Goal: Transaction & Acquisition: Obtain resource

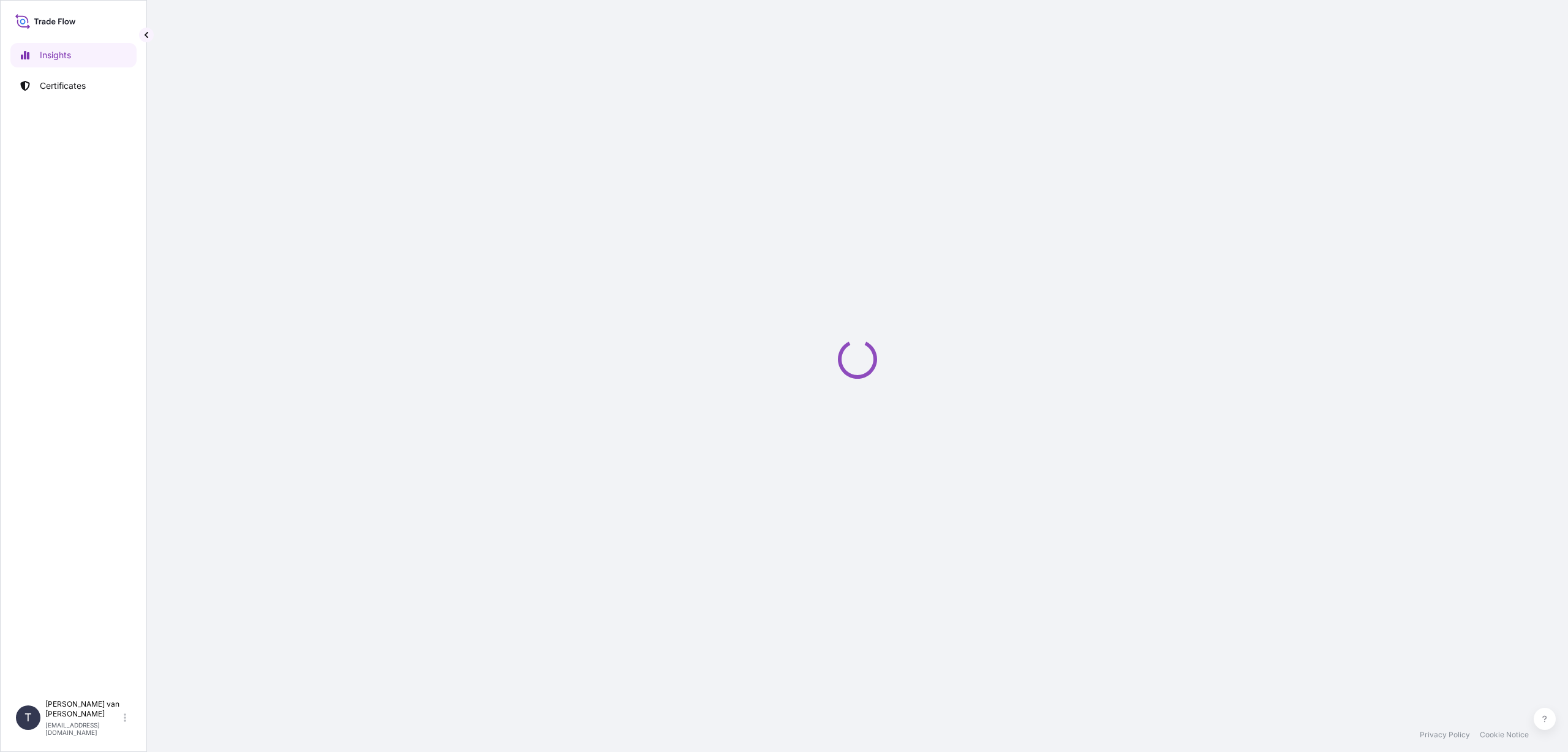
select select "2025"
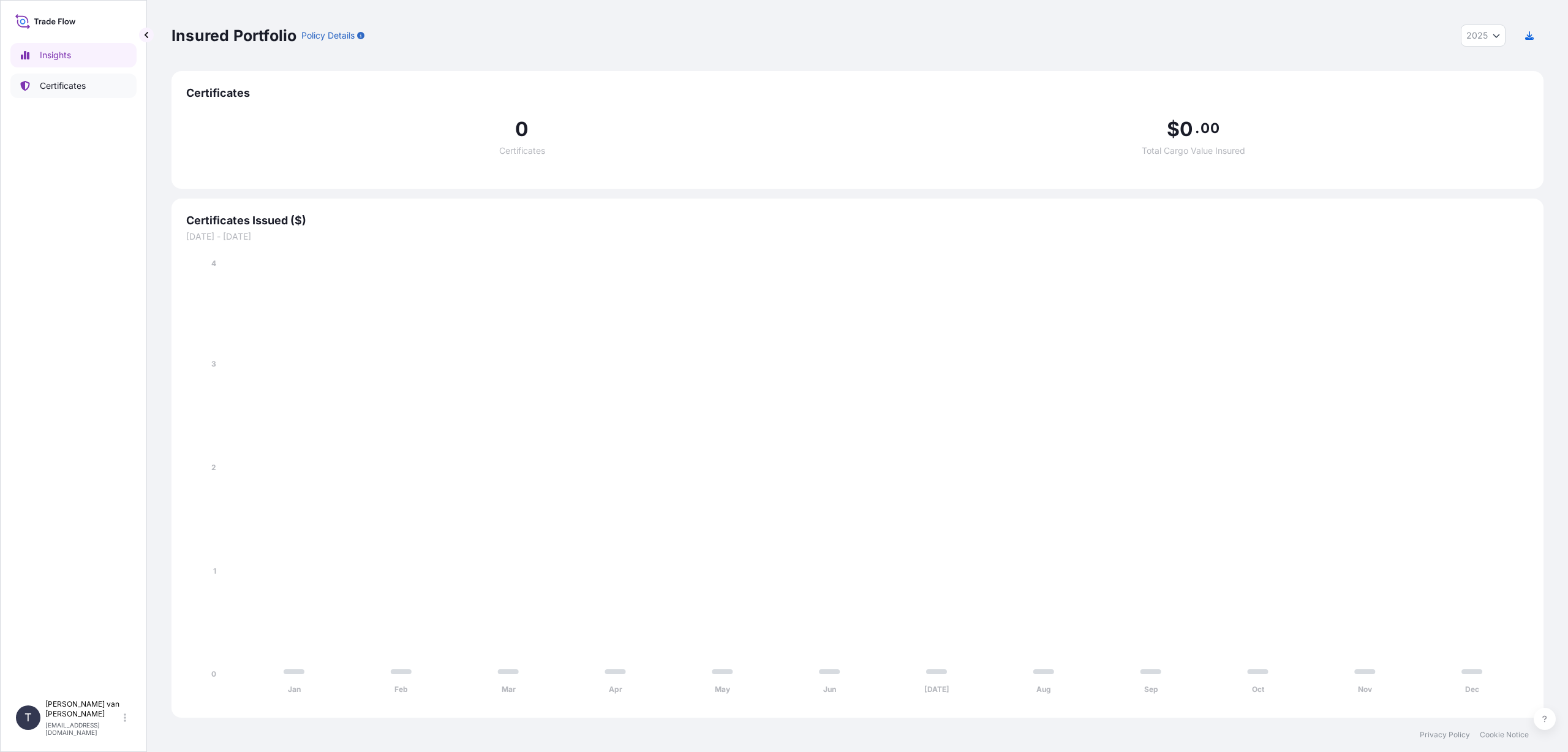
click at [75, 88] on p "Certificates" at bounding box center [62, 86] width 46 height 12
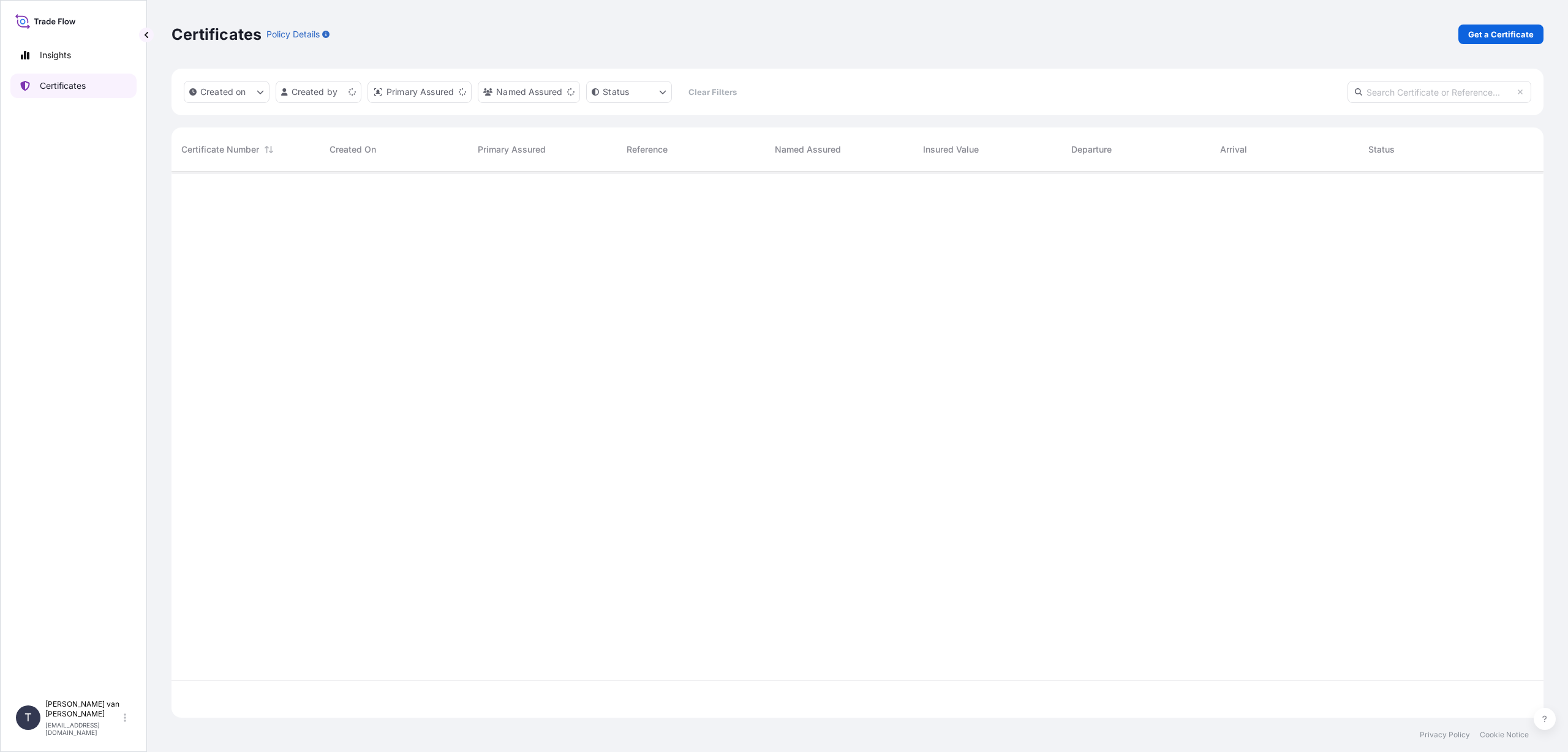
scroll to position [544, 1362]
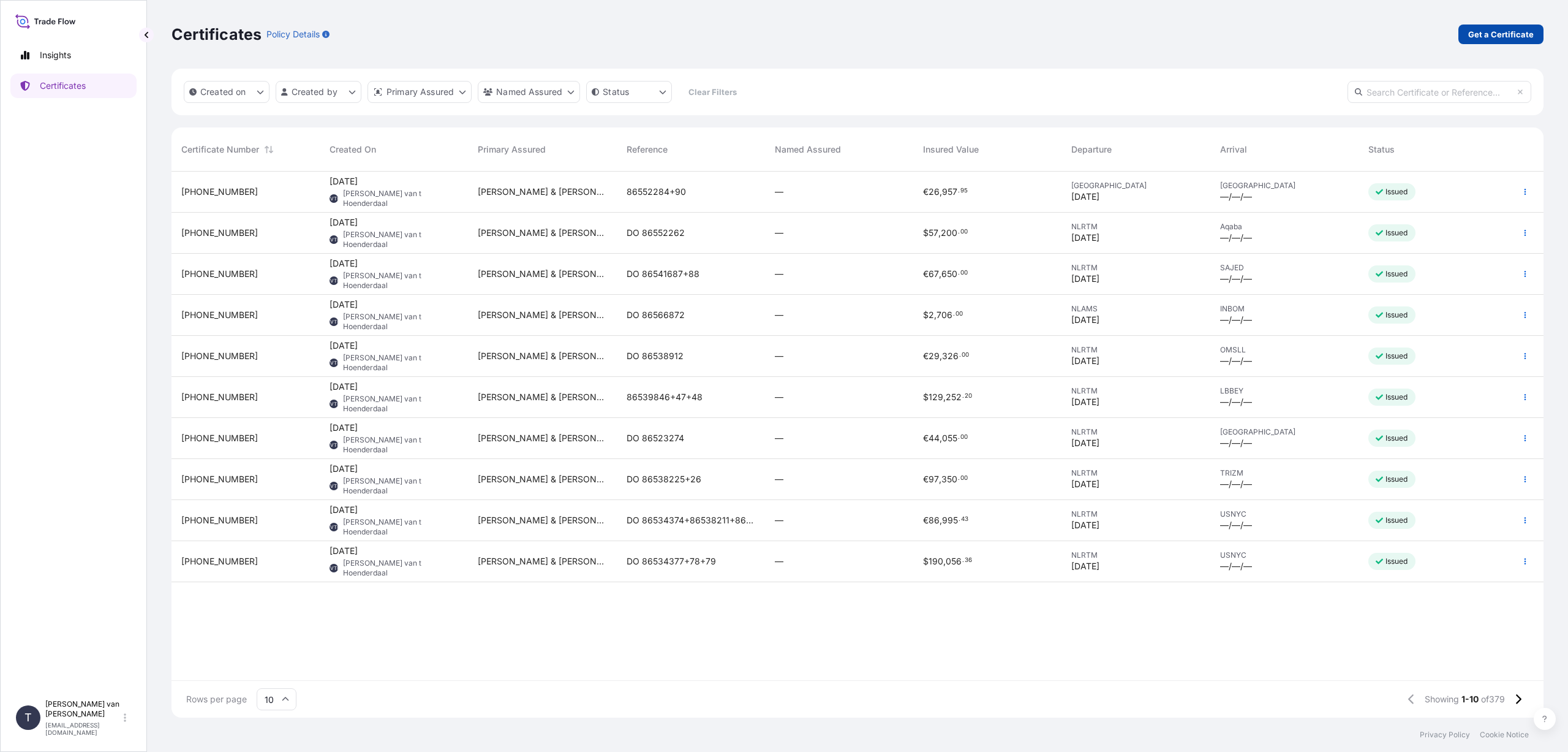
click at [1486, 30] on p "Get a Certificate" at bounding box center [1501, 34] width 65 height 12
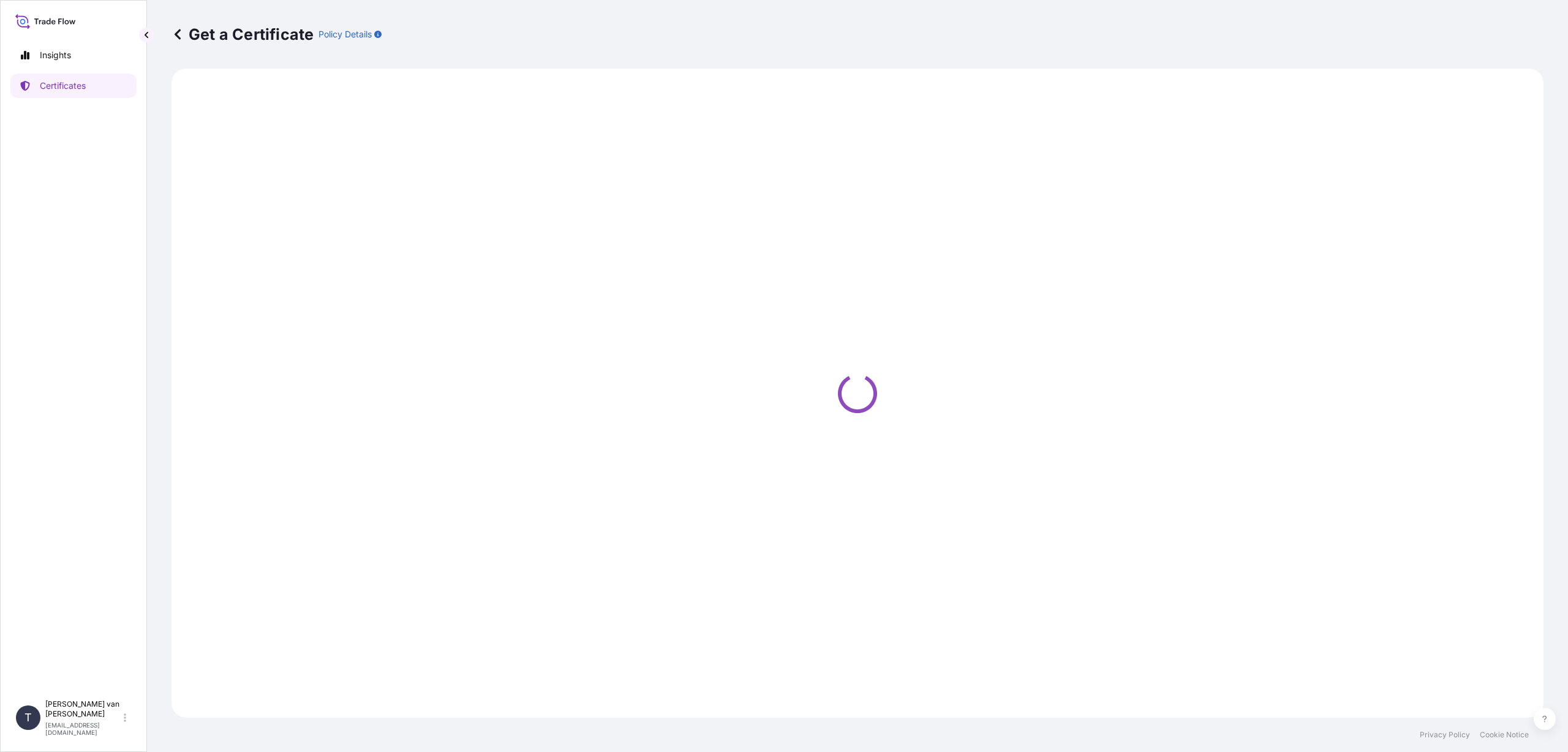
select select "Sea"
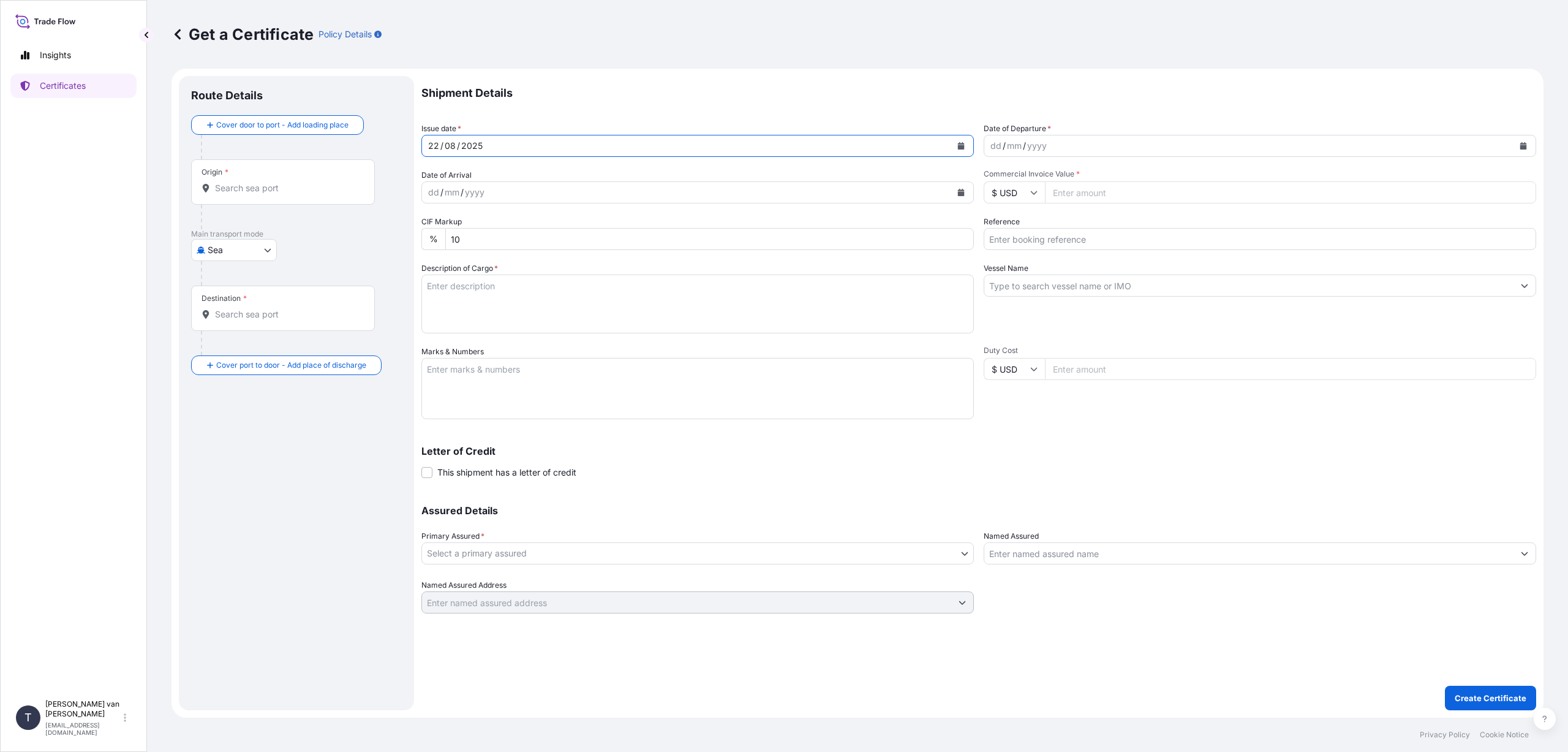
click at [960, 146] on icon "Calendar" at bounding box center [961, 145] width 6 height 7
click at [580, 245] on div "10" at bounding box center [582, 249] width 22 height 22
click at [1521, 145] on icon "Calendar" at bounding box center [1523, 145] width 6 height 7
click at [1144, 249] on div "10" at bounding box center [1145, 249] width 22 height 22
click at [1071, 189] on input "Commercial Invoice Value *" at bounding box center [1290, 193] width 491 height 22
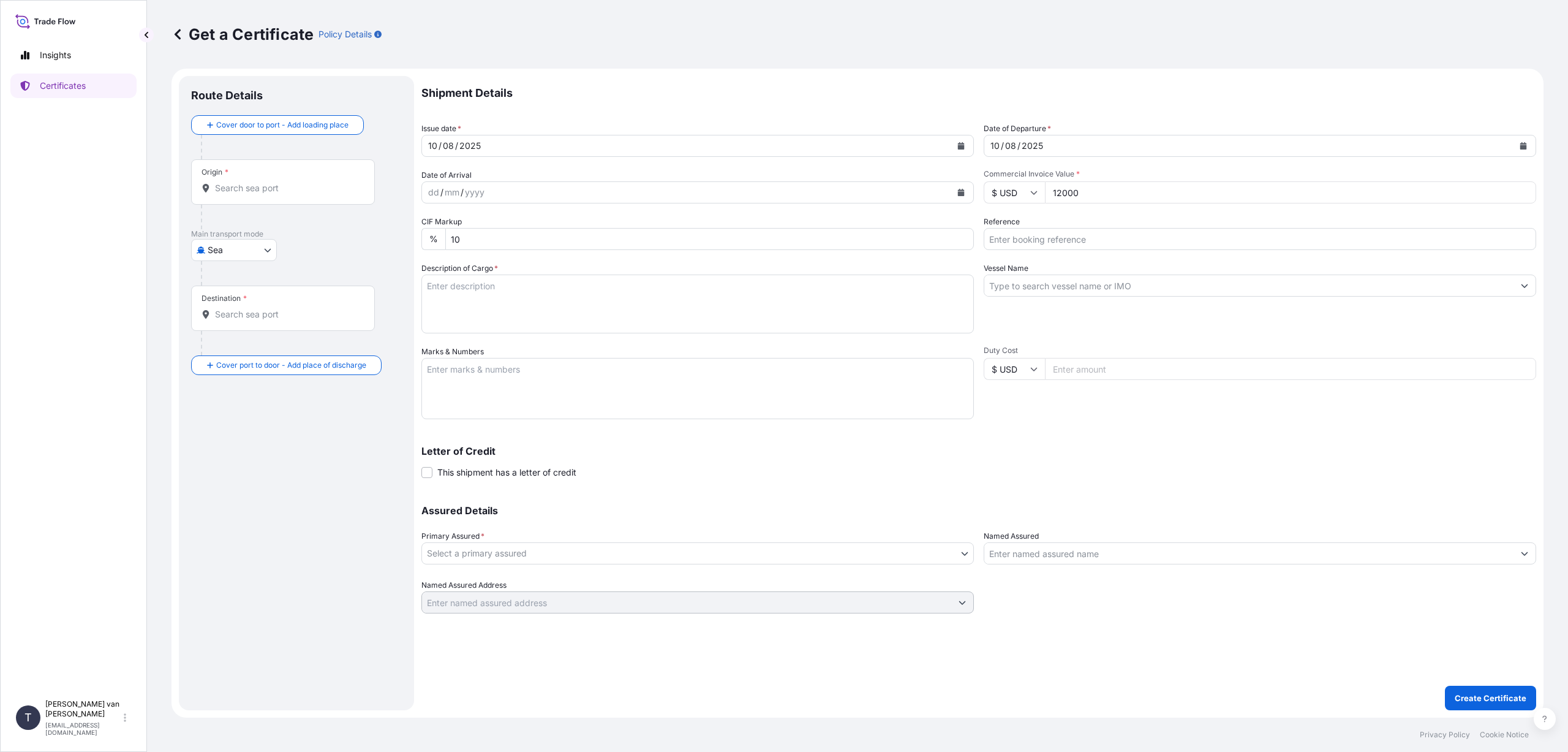
type input "12000"
click at [1009, 237] on input "Reference" at bounding box center [1260, 239] width 552 height 22
type input "DO 86551070"
click at [1026, 287] on input "Vessel Name" at bounding box center [1249, 285] width 529 height 22
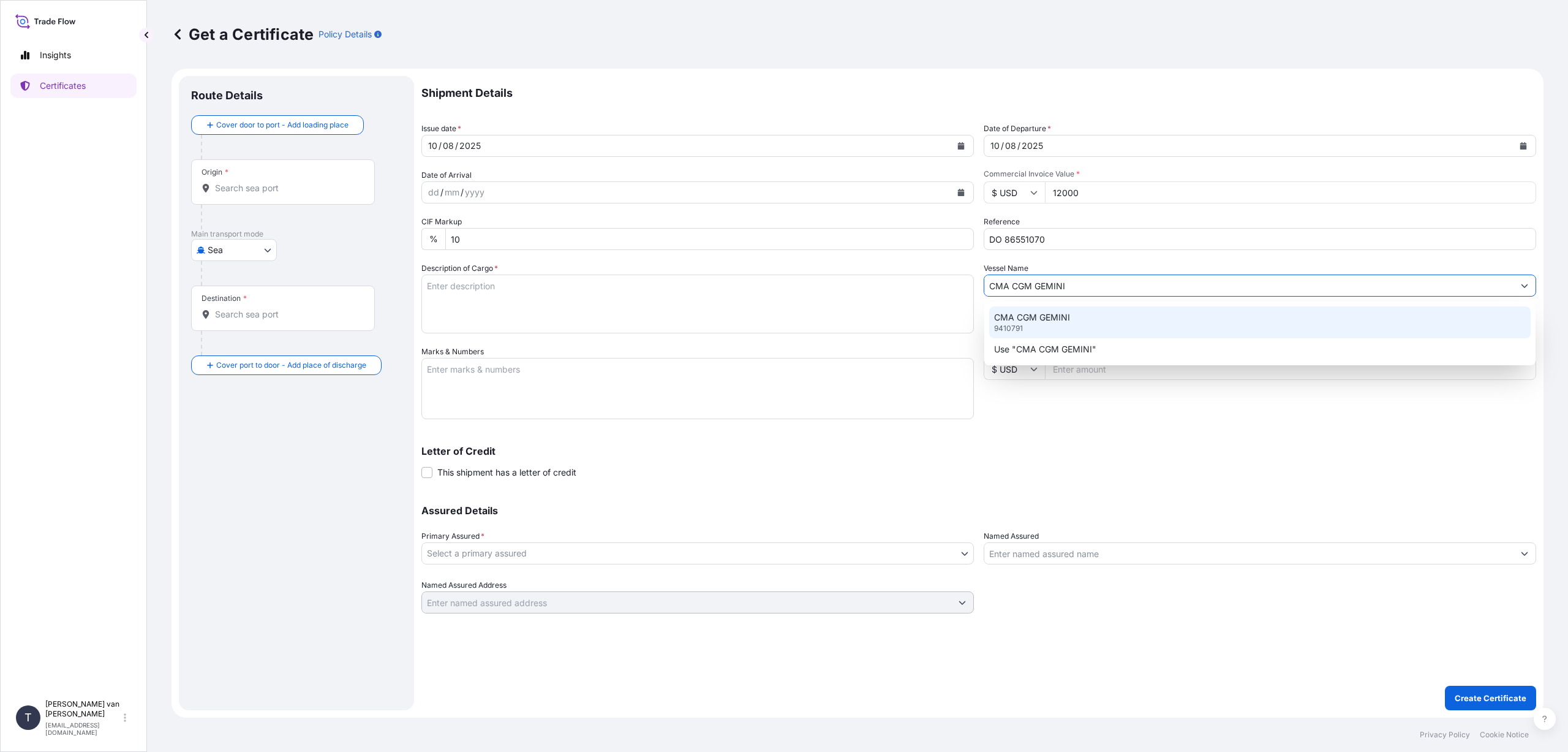
click at [1041, 316] on p "CMA CGM GEMINI" at bounding box center [1032, 317] width 76 height 12
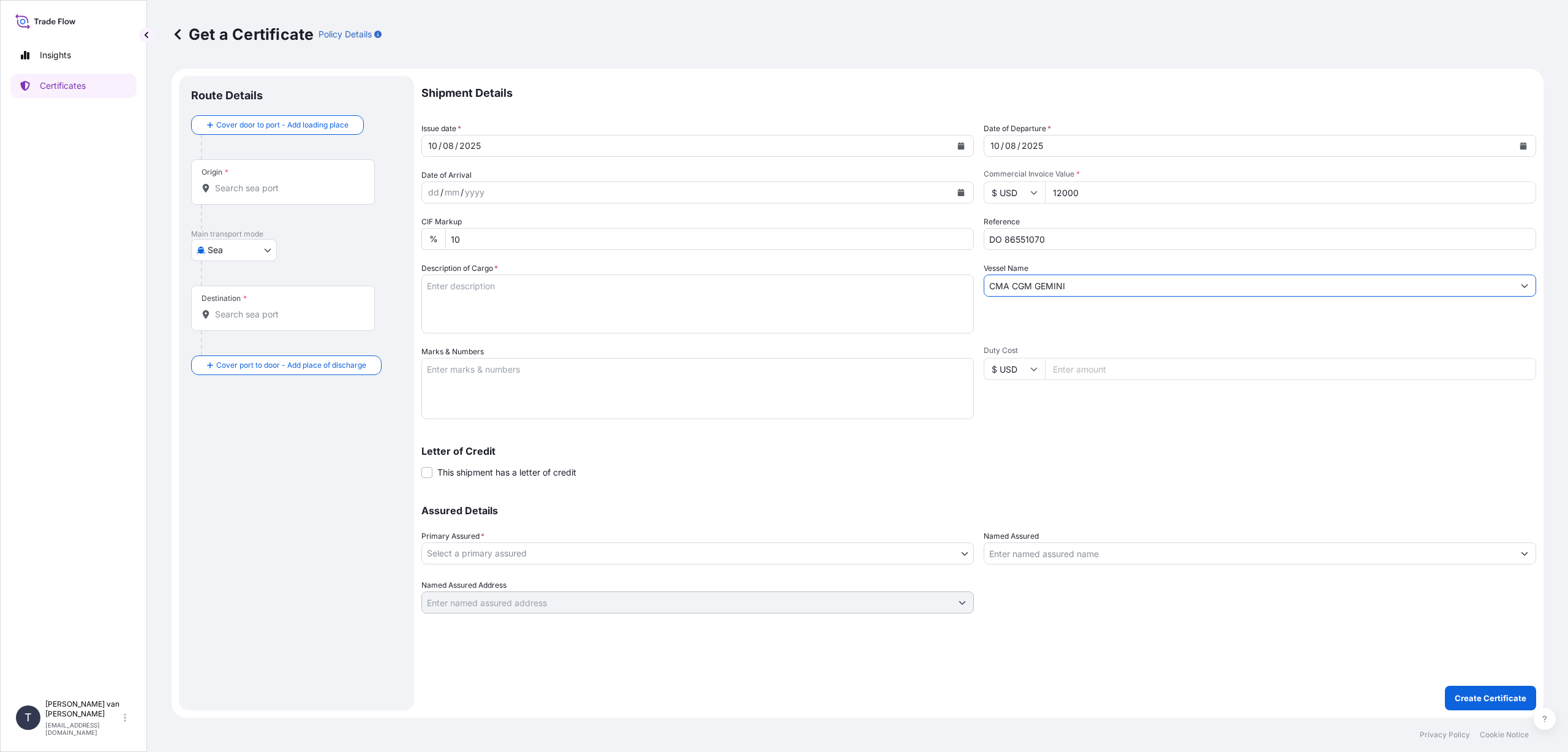
type input "CMA CGM GEMINI"
click at [530, 291] on textarea "Description of Cargo *" at bounding box center [698, 304] width 552 height 59
click at [491, 327] on textarea "1x 20ft container, containing: 400 bags x 25 kg Thingum 107 HScode: 35051090 Ne…" at bounding box center [698, 304] width 552 height 59
click at [559, 308] on textarea "1x 20ft container, containing: 400 bags x 25 kg Thingum 107 HScode: 35051090 Ne…" at bounding box center [698, 304] width 552 height 59
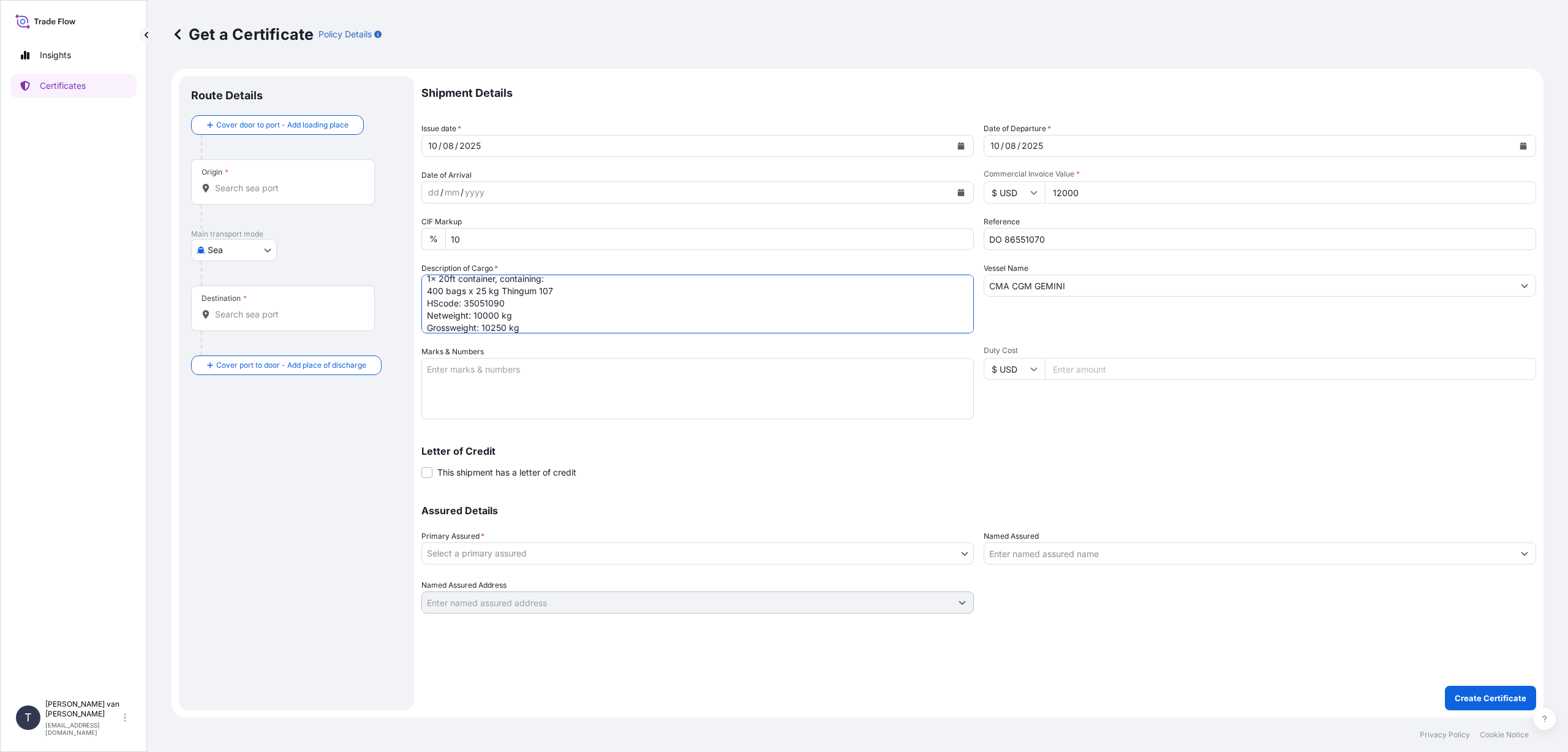
type textarea "1x 20ft container, containing: 400 bags x 25 kg Thingum 107 HScode: 35051090 Ne…"
click at [565, 370] on textarea "Marks & Numbers" at bounding box center [698, 389] width 552 height 61
type textarea "TIIU2383270 - seal A107074 DO: 86551070 SO: 2576909 PO: PO994011770"
click at [612, 548] on body "Insights Certificates T [PERSON_NAME] van t Hoenderdaal [EMAIL_ADDRESS][DOMAIN_…" at bounding box center [784, 376] width 1568 height 752
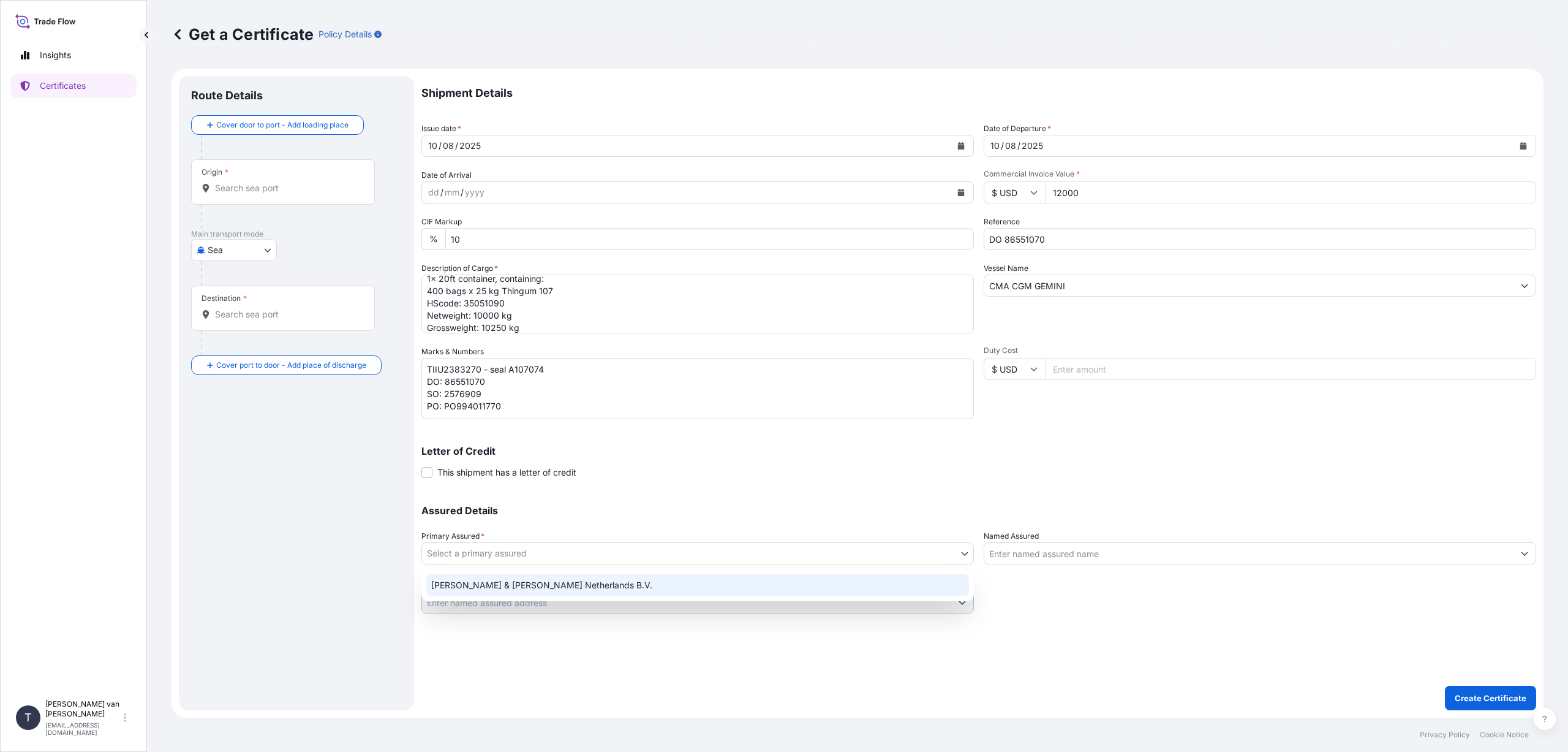
click at [578, 581] on div "[PERSON_NAME] & [PERSON_NAME] Netherlands B.V." at bounding box center [697, 585] width 543 height 22
select select "31666"
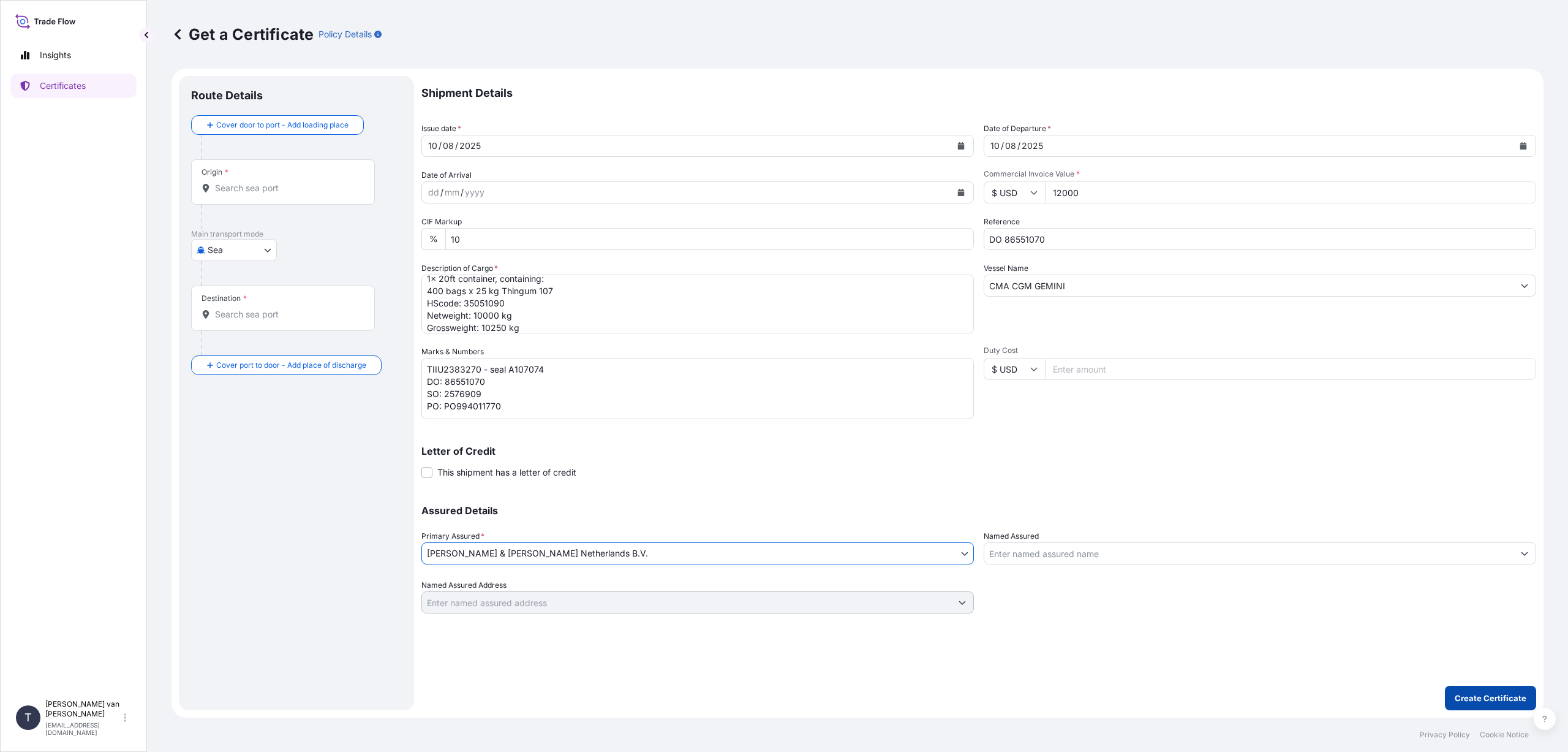
click at [1477, 696] on p "Create Certificate" at bounding box center [1490, 697] width 72 height 12
click at [250, 190] on input "Origin * Please select an origin" at bounding box center [287, 188] width 145 height 12
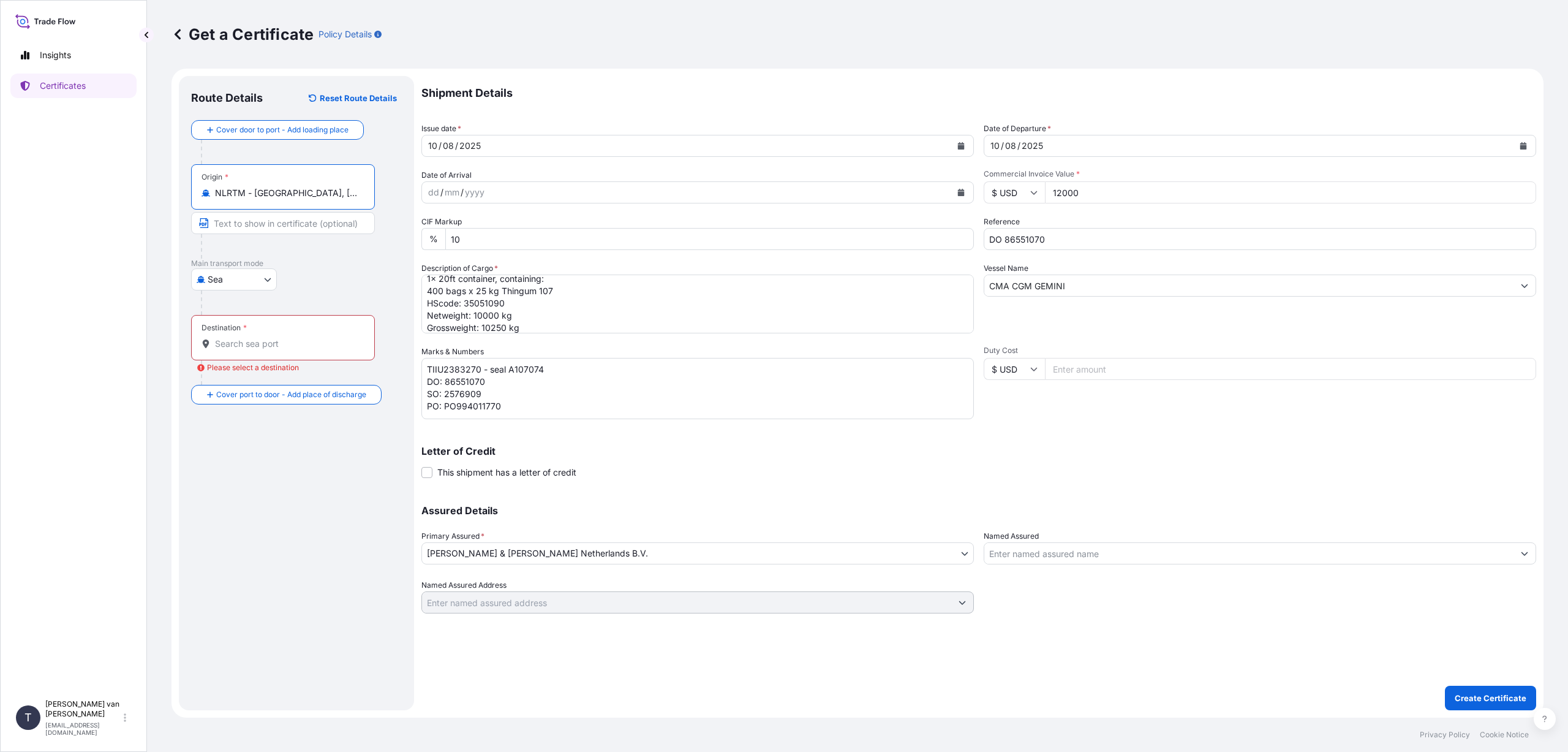
type input "NLRTM - [GEOGRAPHIC_DATA], [GEOGRAPHIC_DATA]"
click at [230, 328] on div "Destination *" at bounding box center [224, 328] width 45 height 10
click at [230, 337] on input "Destination * Please select a destination" at bounding box center [287, 343] width 145 height 12
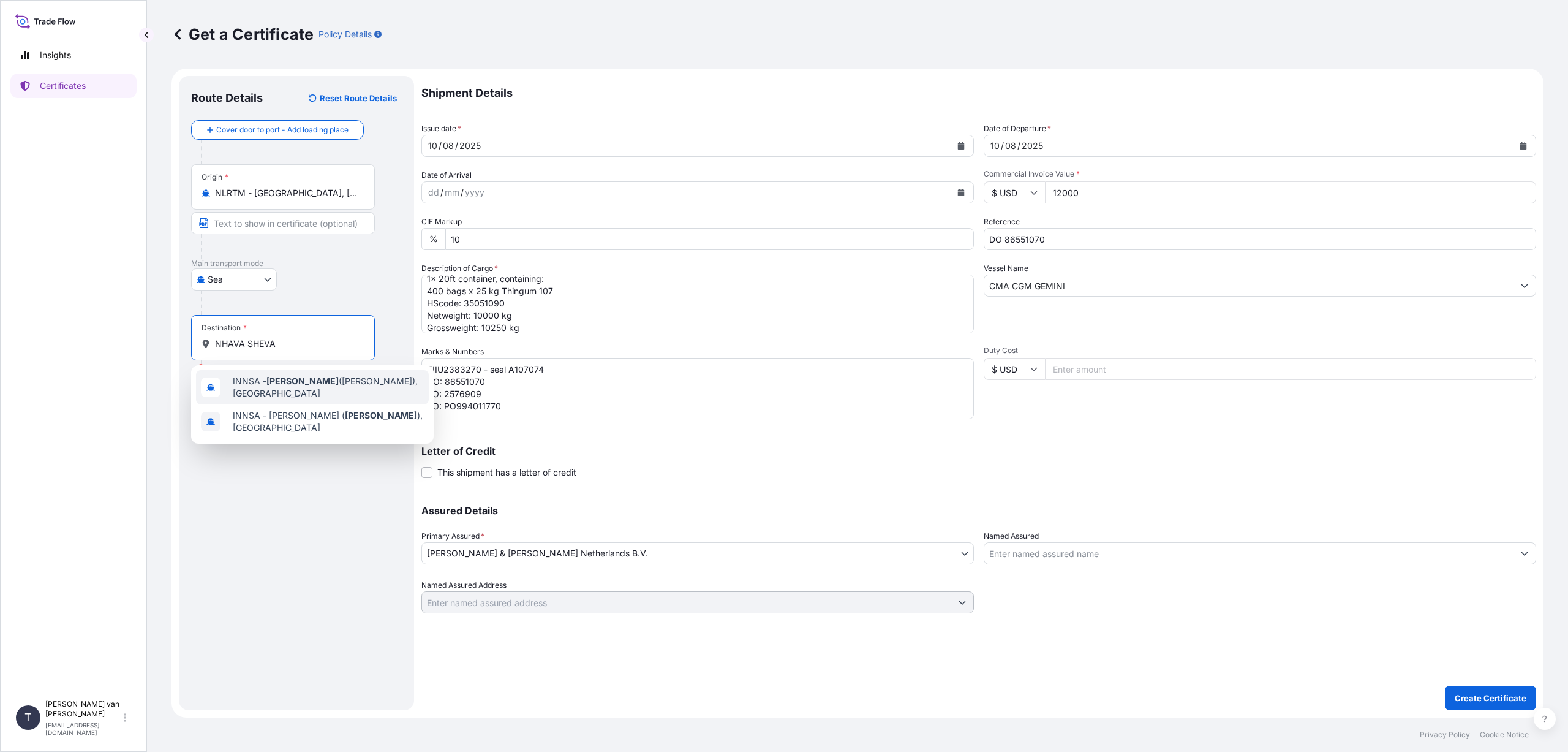
click at [303, 390] on span "INNSA - [GEOGRAPHIC_DATA] ([PERSON_NAME]), [GEOGRAPHIC_DATA]" at bounding box center [328, 387] width 191 height 25
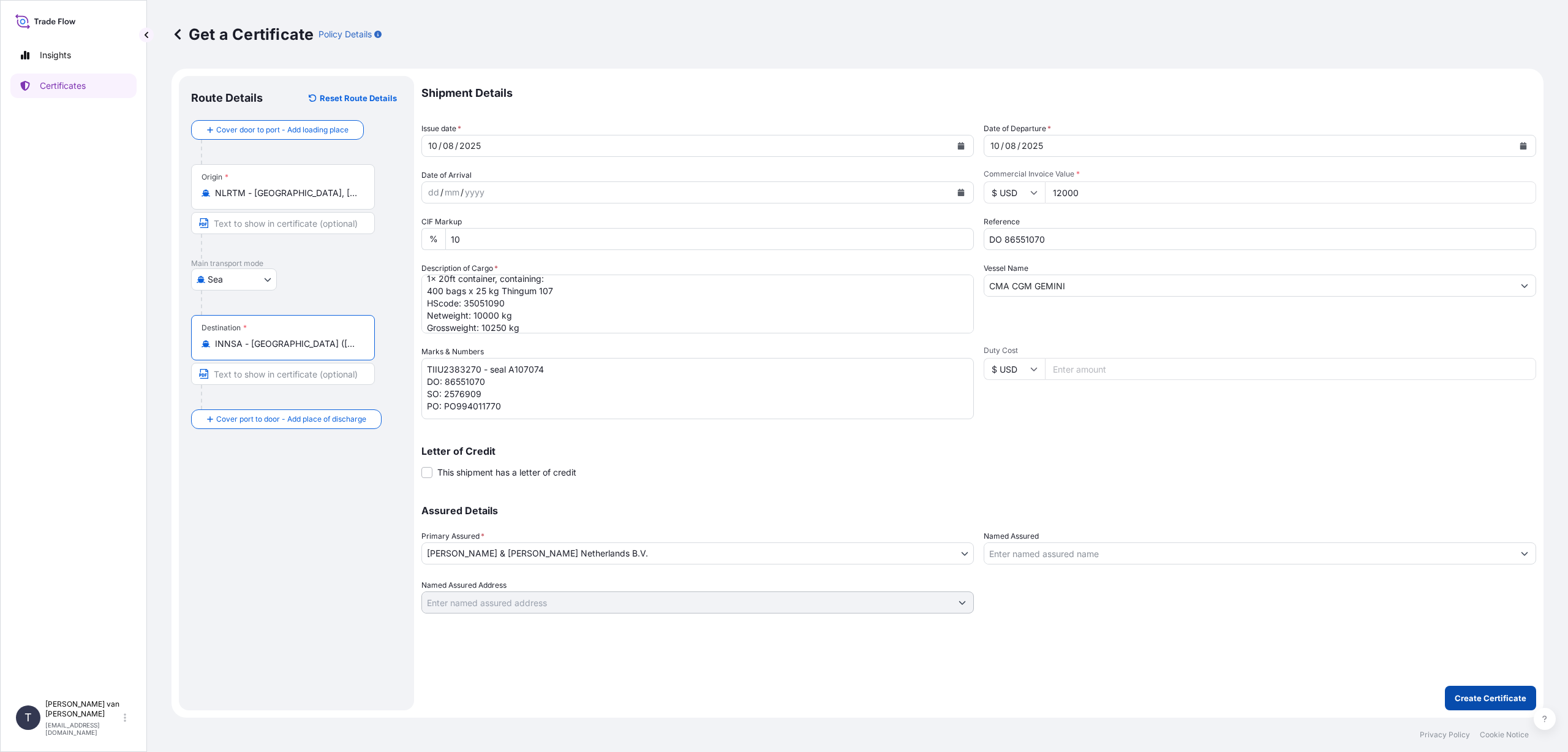
type input "INNSA - [GEOGRAPHIC_DATA] ([PERSON_NAME]), [GEOGRAPHIC_DATA]"
click at [1514, 698] on p "Create Certificate" at bounding box center [1490, 697] width 72 height 12
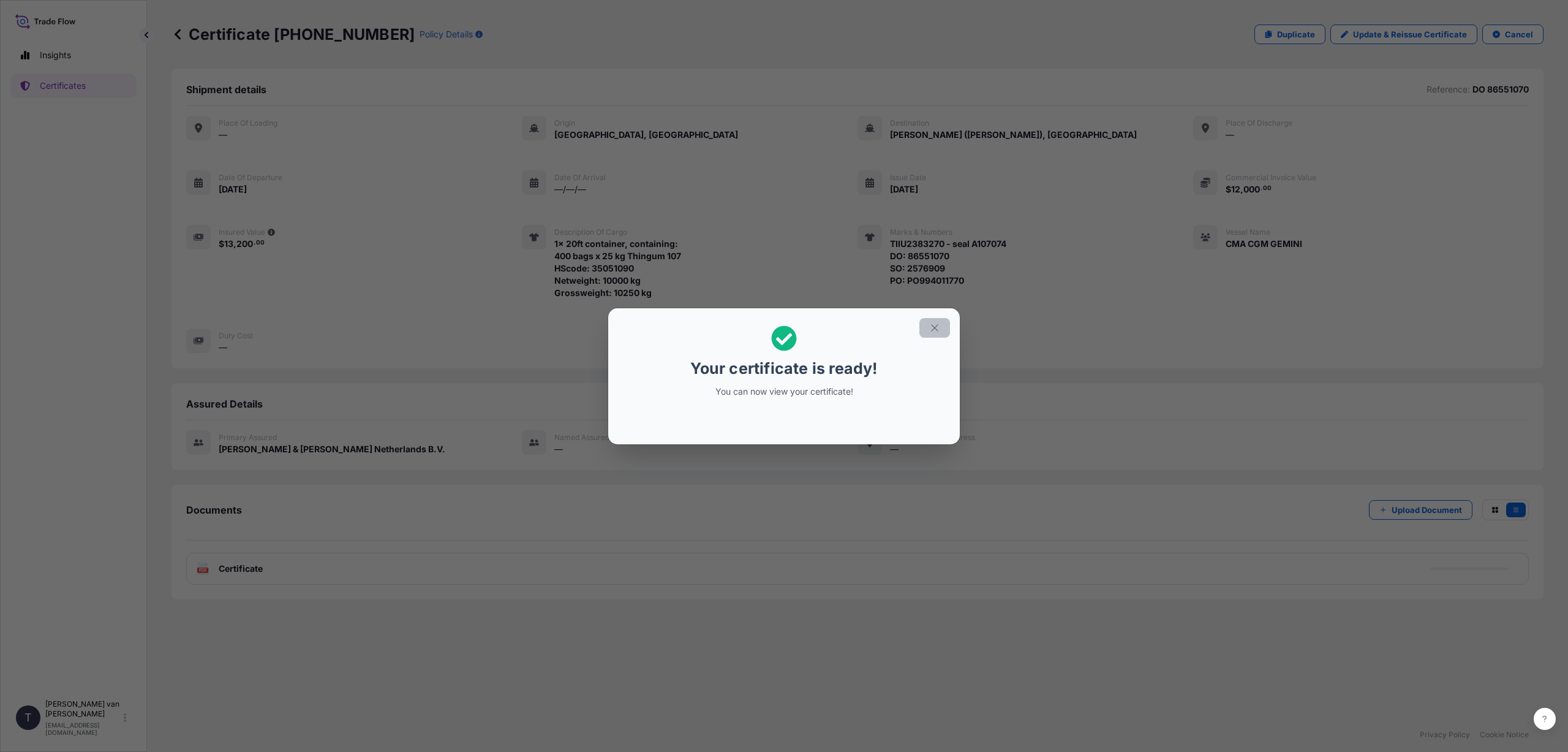
click at [936, 328] on icon "button" at bounding box center [934, 328] width 11 height 11
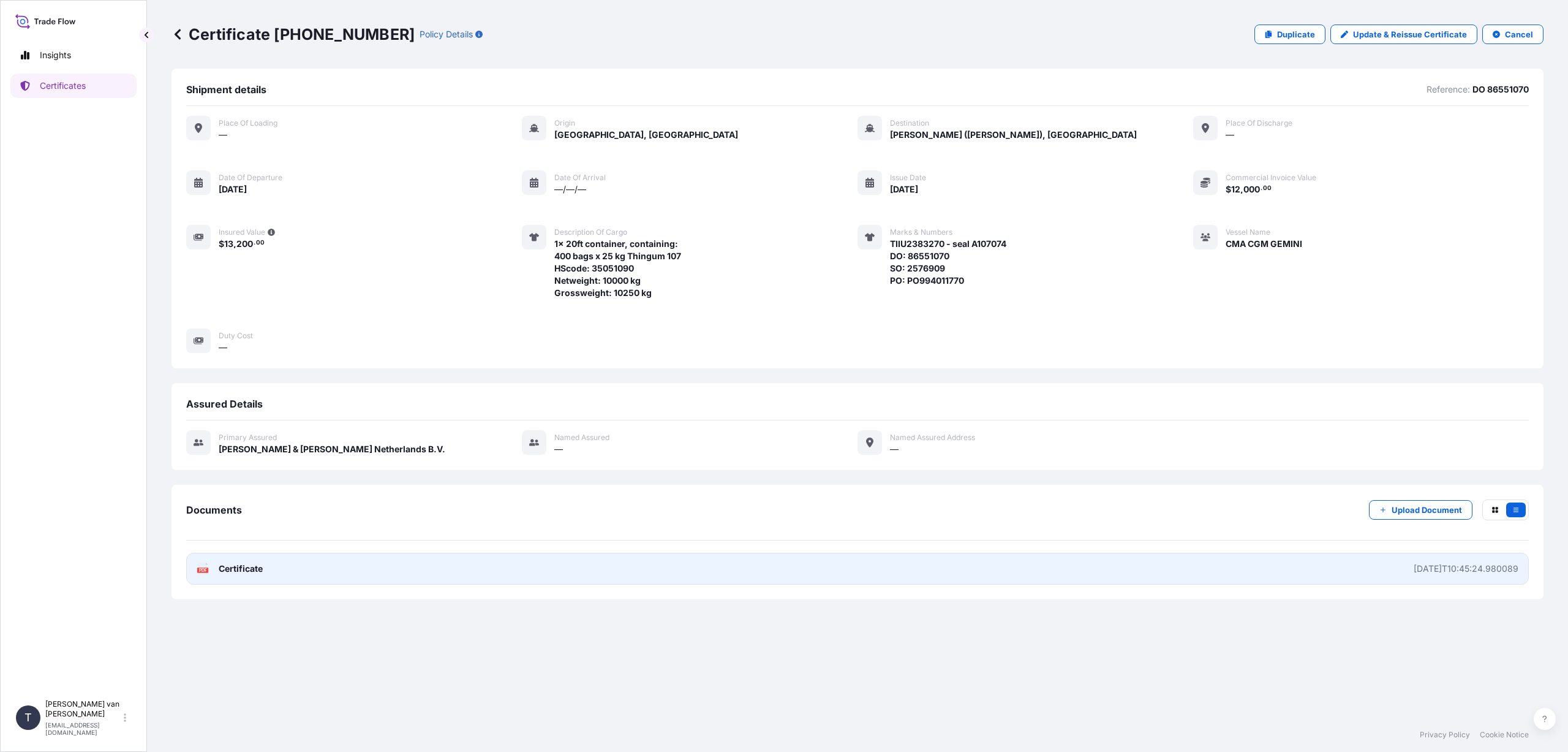
click at [355, 572] on link "PDF Certificate [DATE]T10:45:24.980089" at bounding box center [857, 568] width 1342 height 32
